Goal: Task Accomplishment & Management: Manage account settings

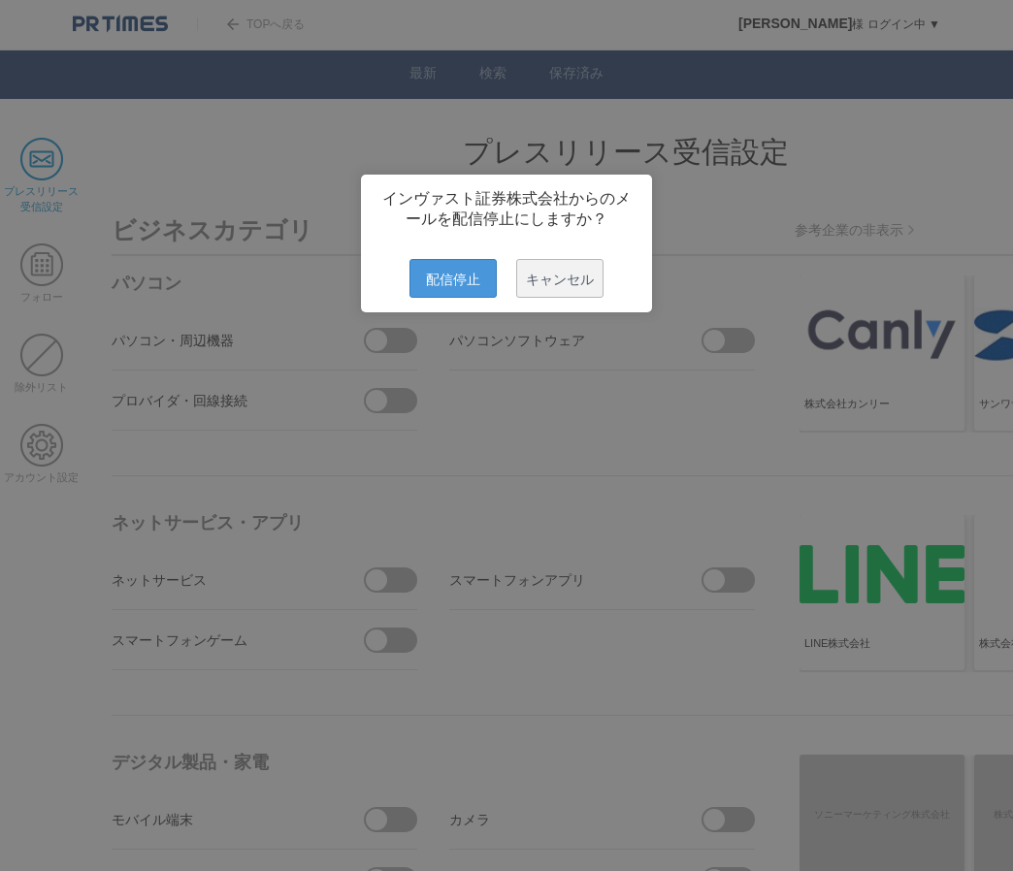
click at [477, 281] on span "配信停止" at bounding box center [452, 278] width 87 height 39
